Goal: Navigation & Orientation: Find specific page/section

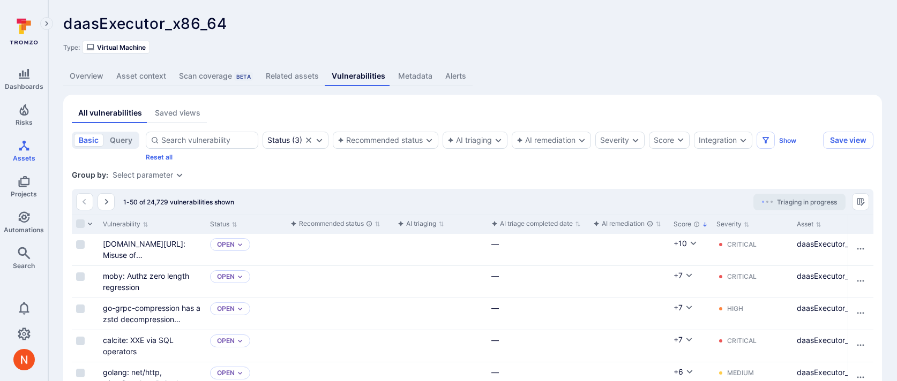
scroll to position [53, 0]
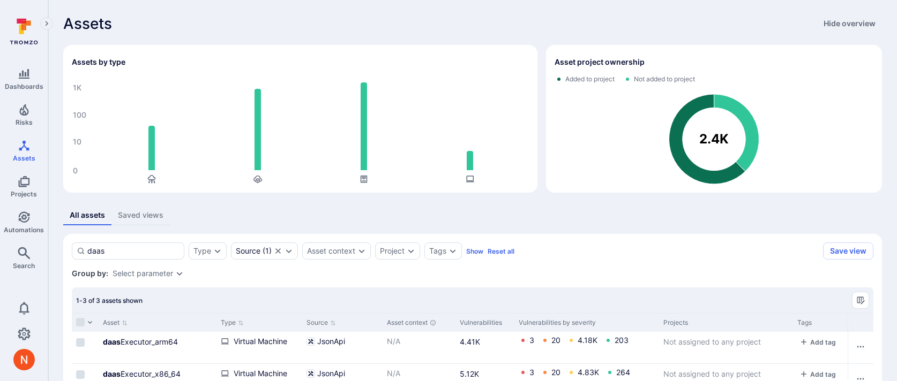
scroll to position [116, 0]
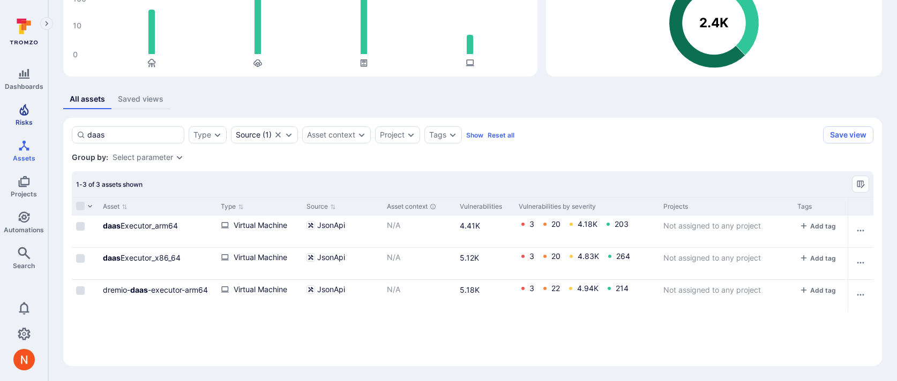
click at [21, 111] on icon "Risks" at bounding box center [24, 109] width 13 height 13
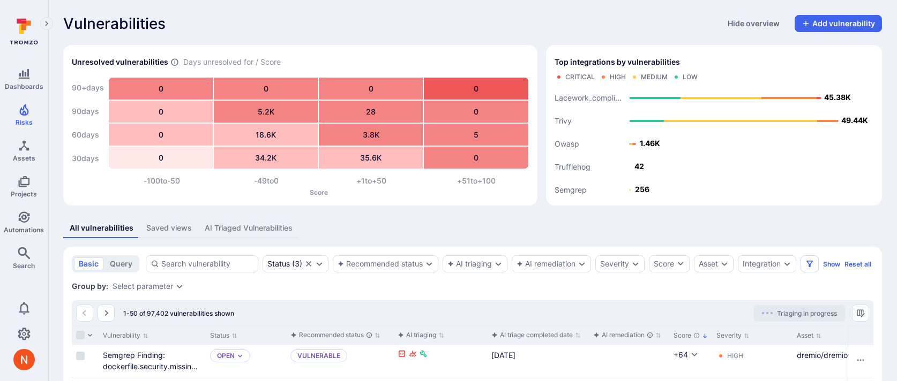
scroll to position [143, 0]
